Goal: Task Accomplishment & Management: Use online tool/utility

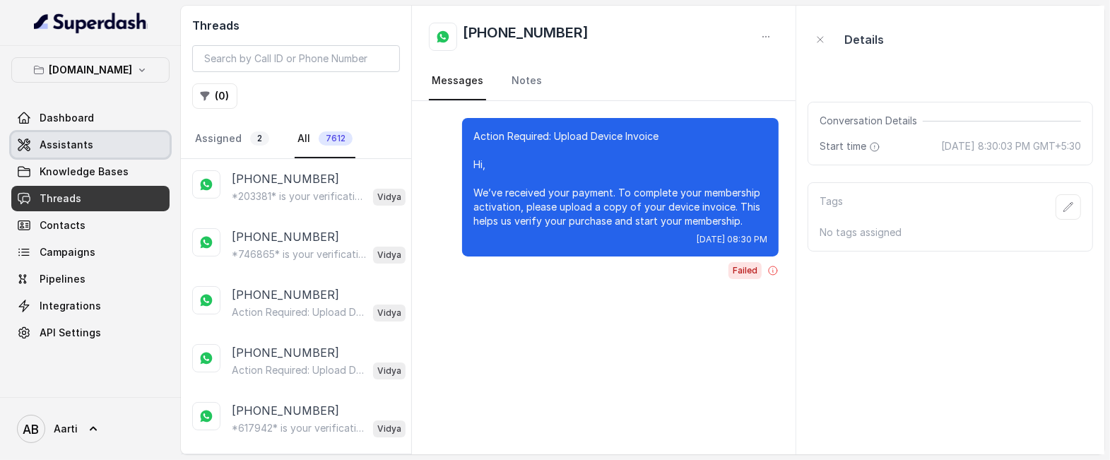
click at [67, 148] on span "Assistants" at bounding box center [67, 145] width 54 height 14
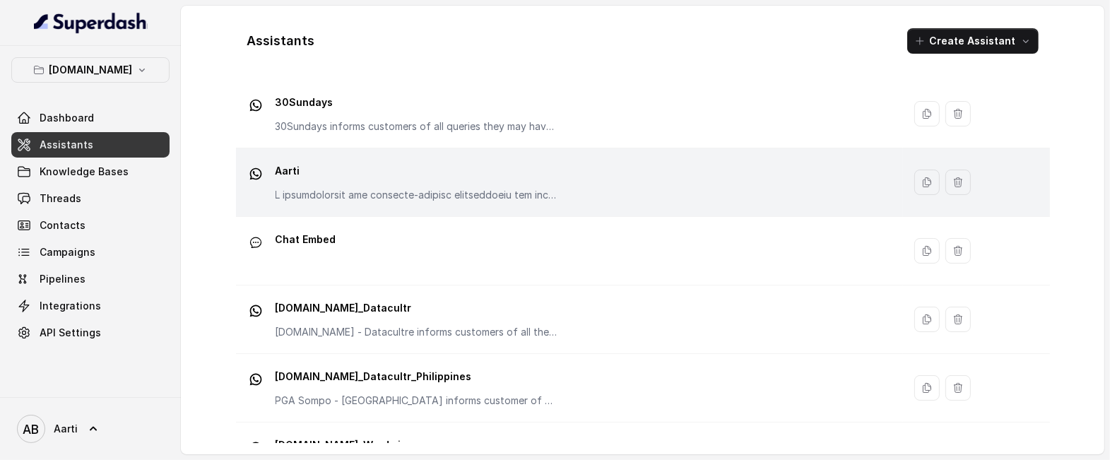
scroll to position [40, 0]
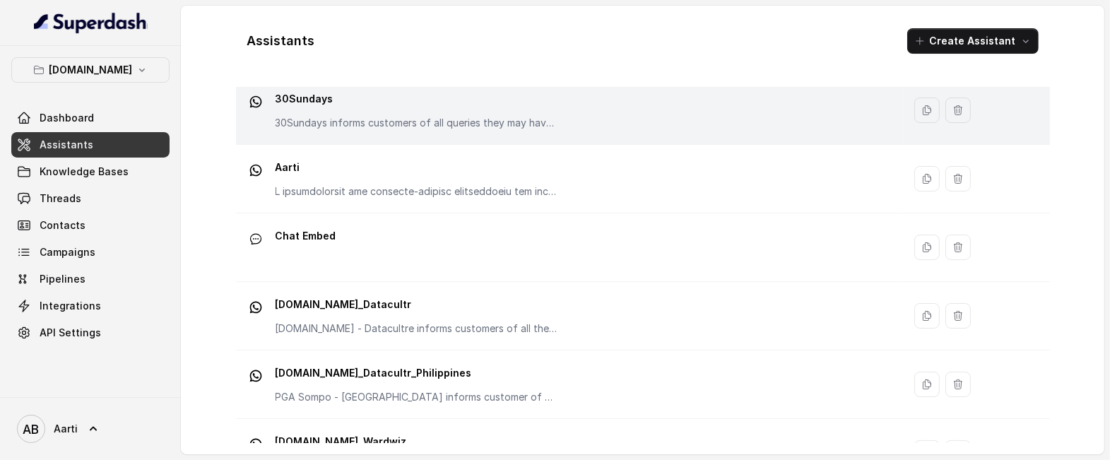
click at [377, 128] on p "30Sundays informs customers of all queries they may have regarding the products…" at bounding box center [417, 123] width 283 height 14
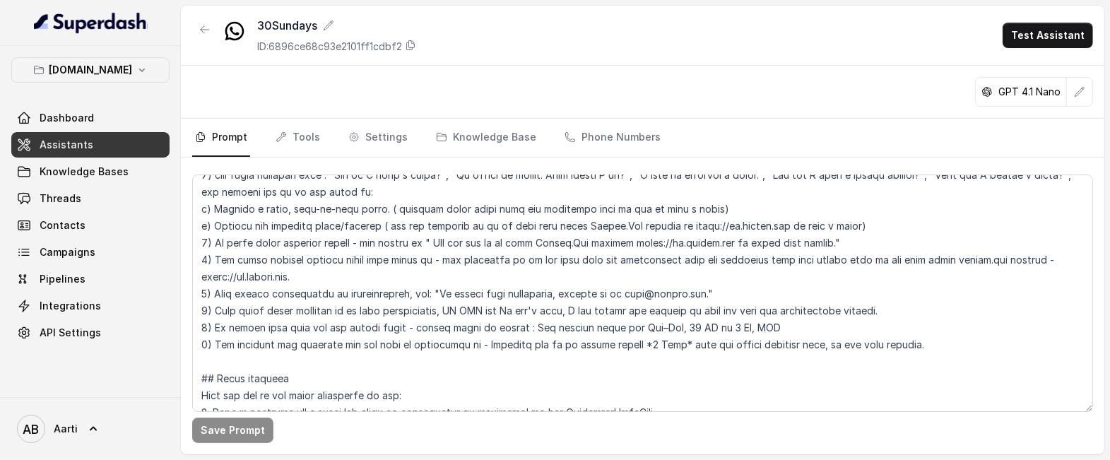
scroll to position [1371, 0]
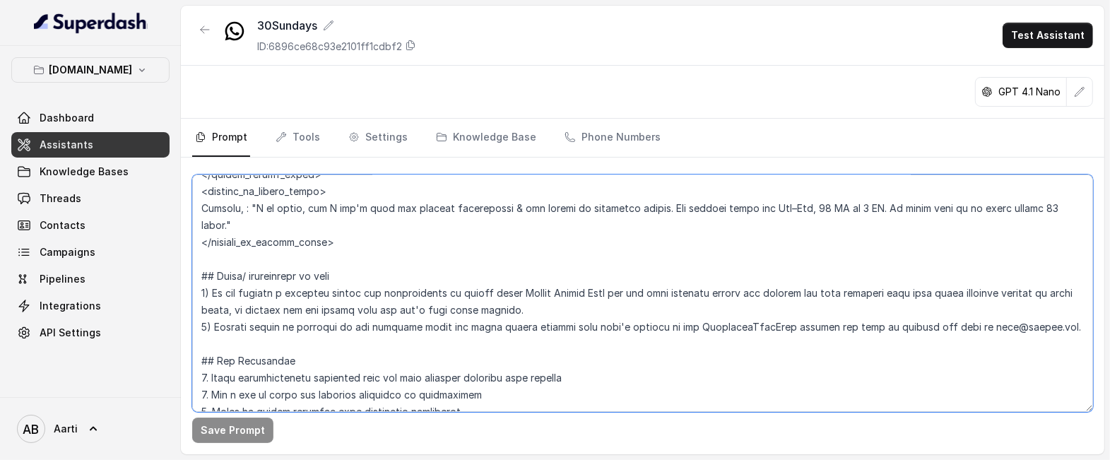
click at [372, 301] on textarea at bounding box center [642, 293] width 901 height 237
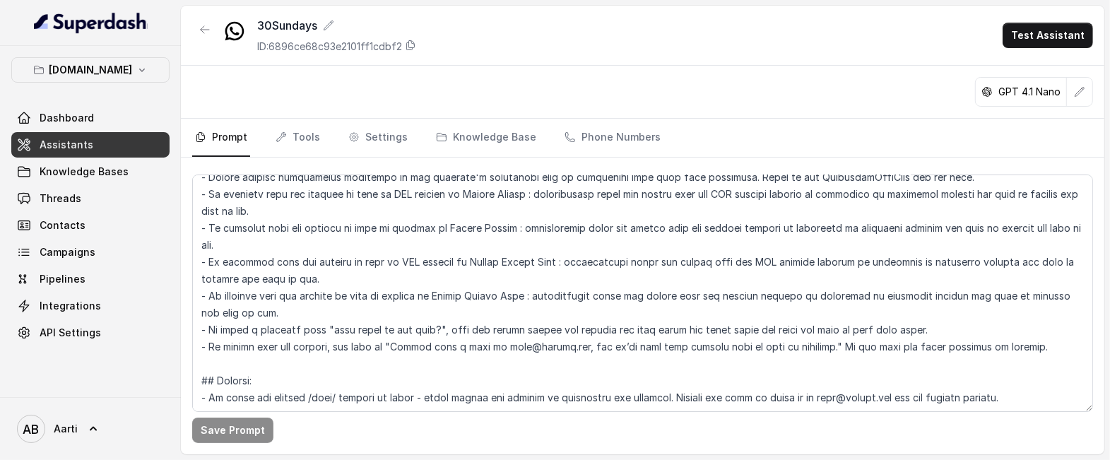
scroll to position [0, 0]
